Goal: Information Seeking & Learning: Learn about a topic

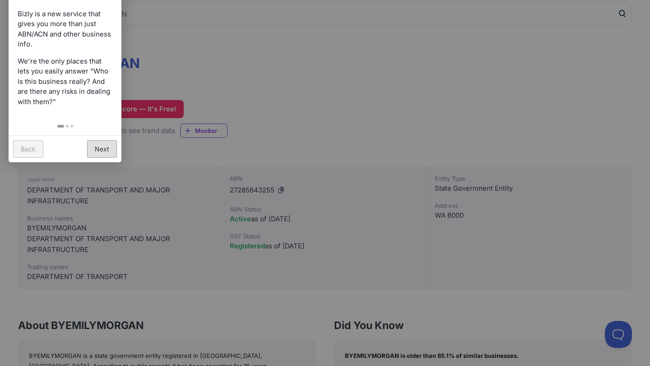
click at [108, 149] on link "Next" at bounding box center [102, 149] width 30 height 18
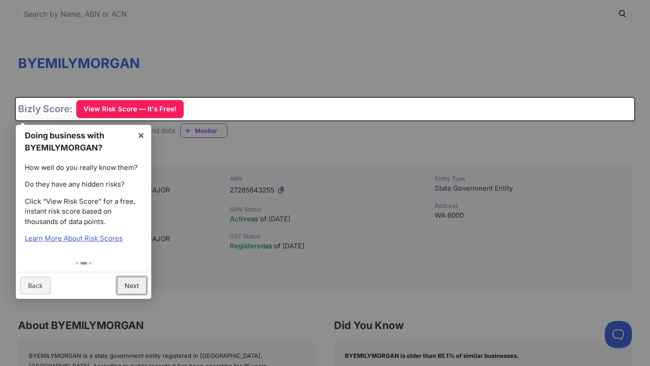
click at [124, 287] on link "Next" at bounding box center [132, 286] width 30 height 18
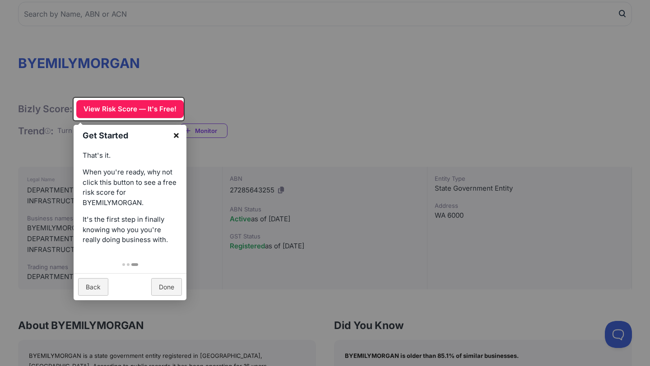
click at [176, 133] on link "×" at bounding box center [176, 135] width 20 height 20
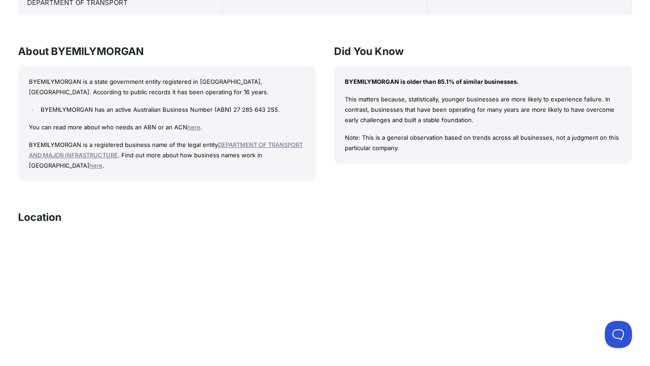
scroll to position [347, 0]
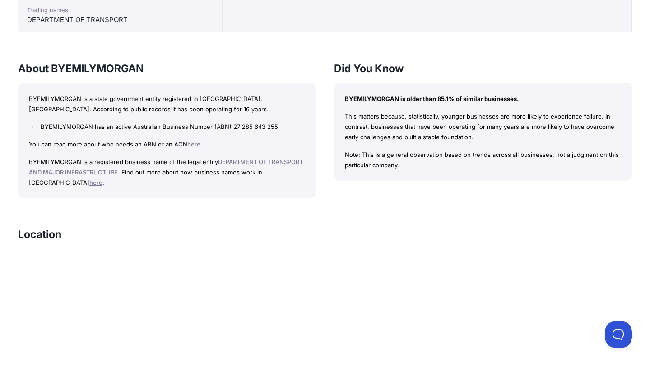
click at [248, 161] on link "DEPARTMENT OF TRANSPORT AND MAJOR INFRASTRUCTURE" at bounding box center [166, 167] width 274 height 18
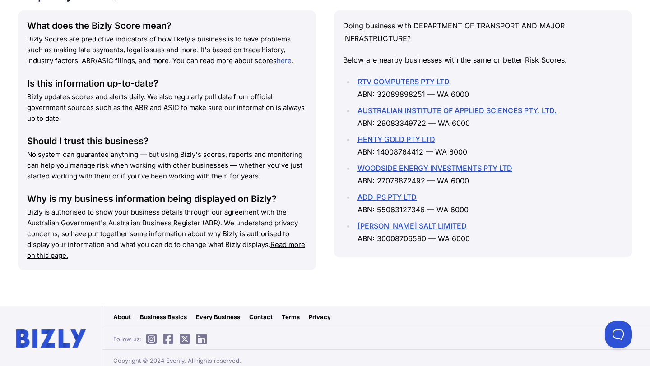
scroll to position [837, 0]
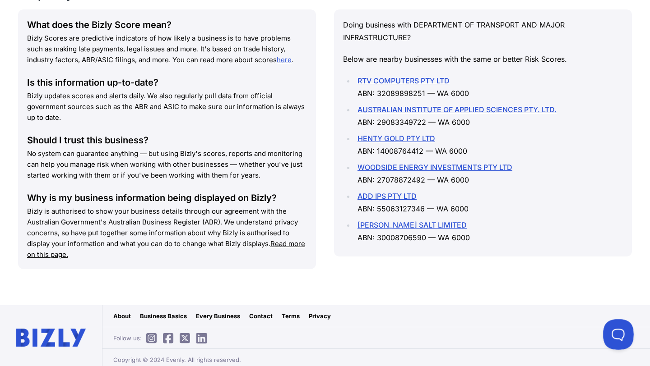
click at [612, 332] on button at bounding box center [616, 332] width 27 height 27
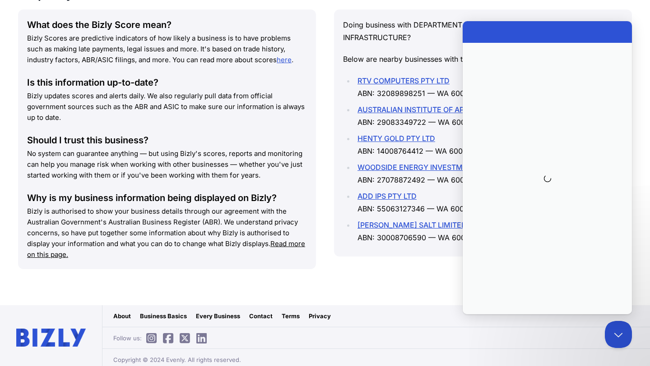
scroll to position [0, 0]
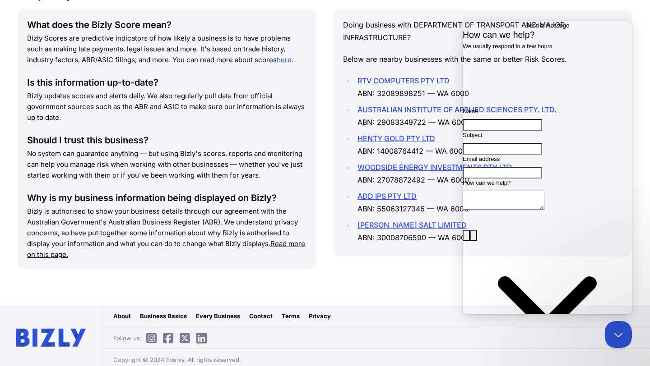
click at [407, 32] on p "Doing business with DEPARTMENT OF TRANSPORT AND MAJOR INFRASTRUCTURE?" at bounding box center [483, 30] width 280 height 25
click at [277, 56] on link "here" at bounding box center [284, 59] width 15 height 9
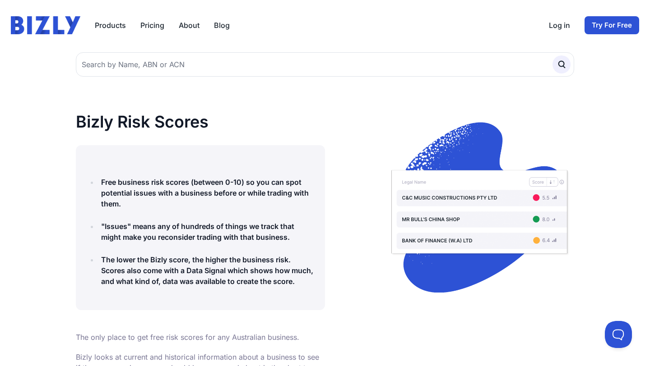
scroll to position [36, 0]
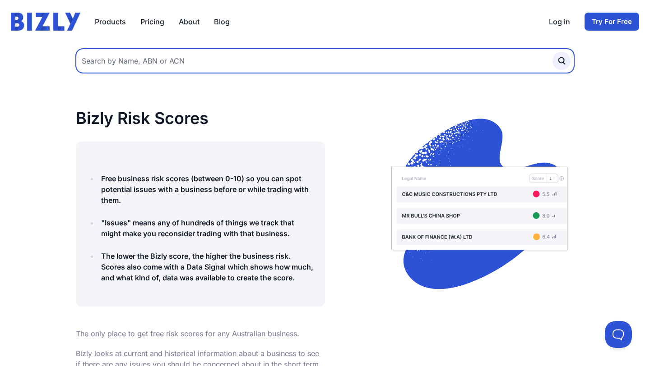
click at [259, 56] on input "text" at bounding box center [325, 61] width 498 height 24
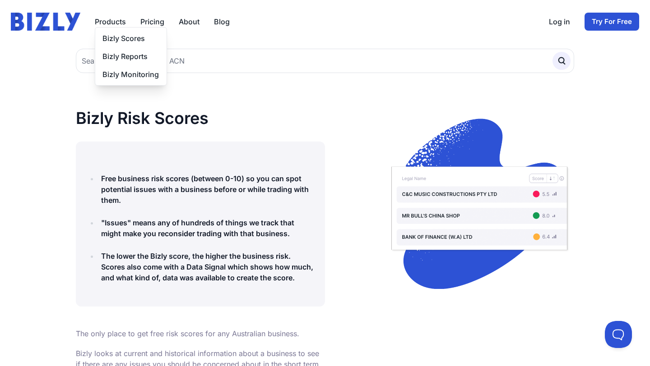
click at [120, 25] on button "Products" at bounding box center [110, 21] width 31 height 11
click at [138, 73] on link "Bizly Monitoring" at bounding box center [130, 74] width 71 height 18
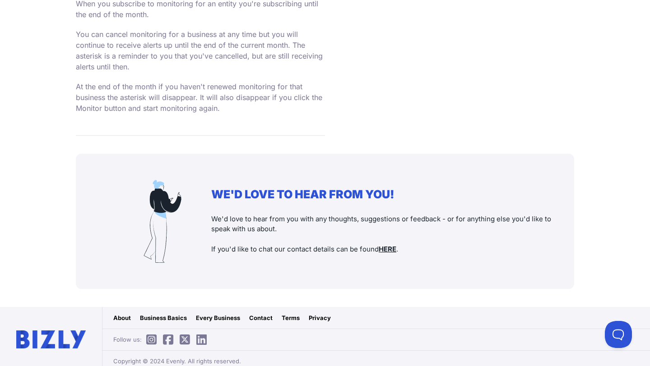
scroll to position [1900, 0]
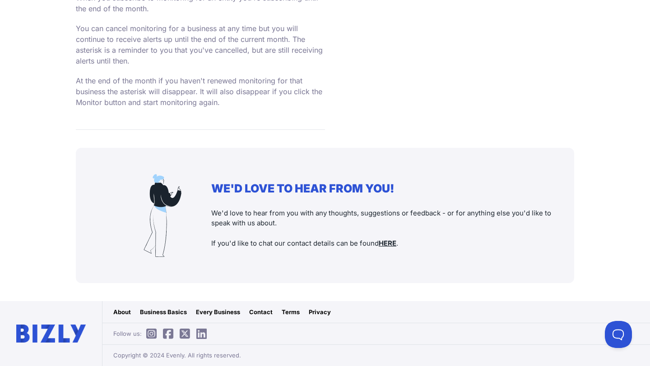
click at [386, 243] on u "HERE" at bounding box center [387, 243] width 18 height 9
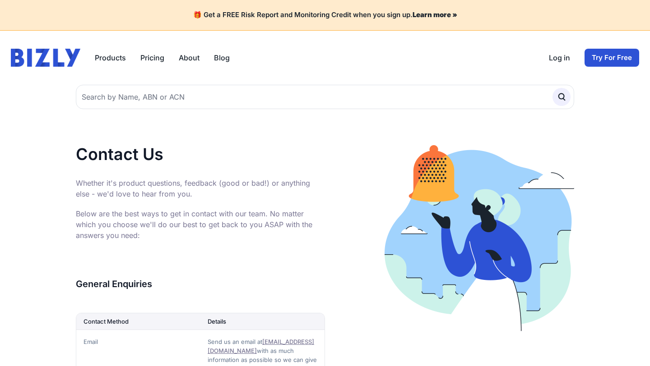
click at [386, 243] on img at bounding box center [478, 238] width 189 height 187
click at [220, 59] on link "Blog" at bounding box center [222, 57] width 16 height 11
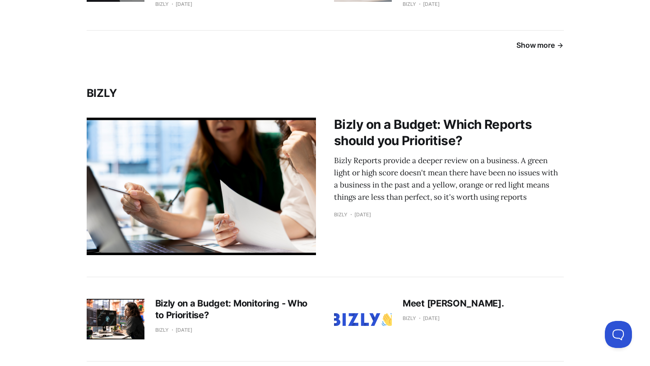
scroll to position [1393, 0]
